Goal: Find specific page/section: Find specific page/section

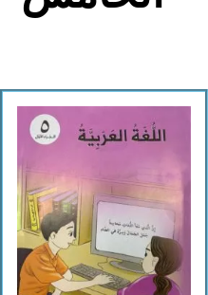
scroll to position [270, 0]
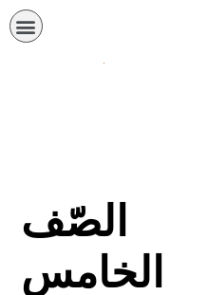
click at [22, 18] on icon "כפתור פתיחת תפריט" at bounding box center [26, 26] width 21 height 21
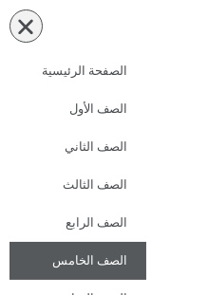
click at [22, 18] on icon "כפתור פתיחת תפריט" at bounding box center [26, 26] width 21 height 21
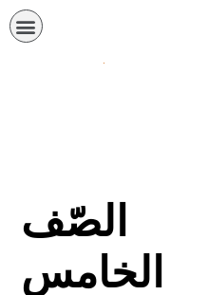
click at [22, 18] on icon "כפתור פתיחת תפריט" at bounding box center [26, 26] width 21 height 21
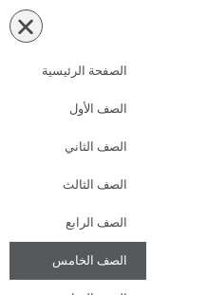
click at [74, 252] on link "الصف الخامس" at bounding box center [77, 261] width 137 height 38
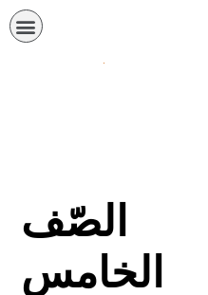
click at [20, 16] on icon "כפתור פתיחת תפריט" at bounding box center [26, 26] width 21 height 21
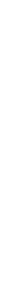
drag, startPoint x: 121, startPoint y: 249, endPoint x: 269, endPoint y: 186, distance: 160.7
